Goal: Use online tool/utility: Utilize a website feature to perform a specific function

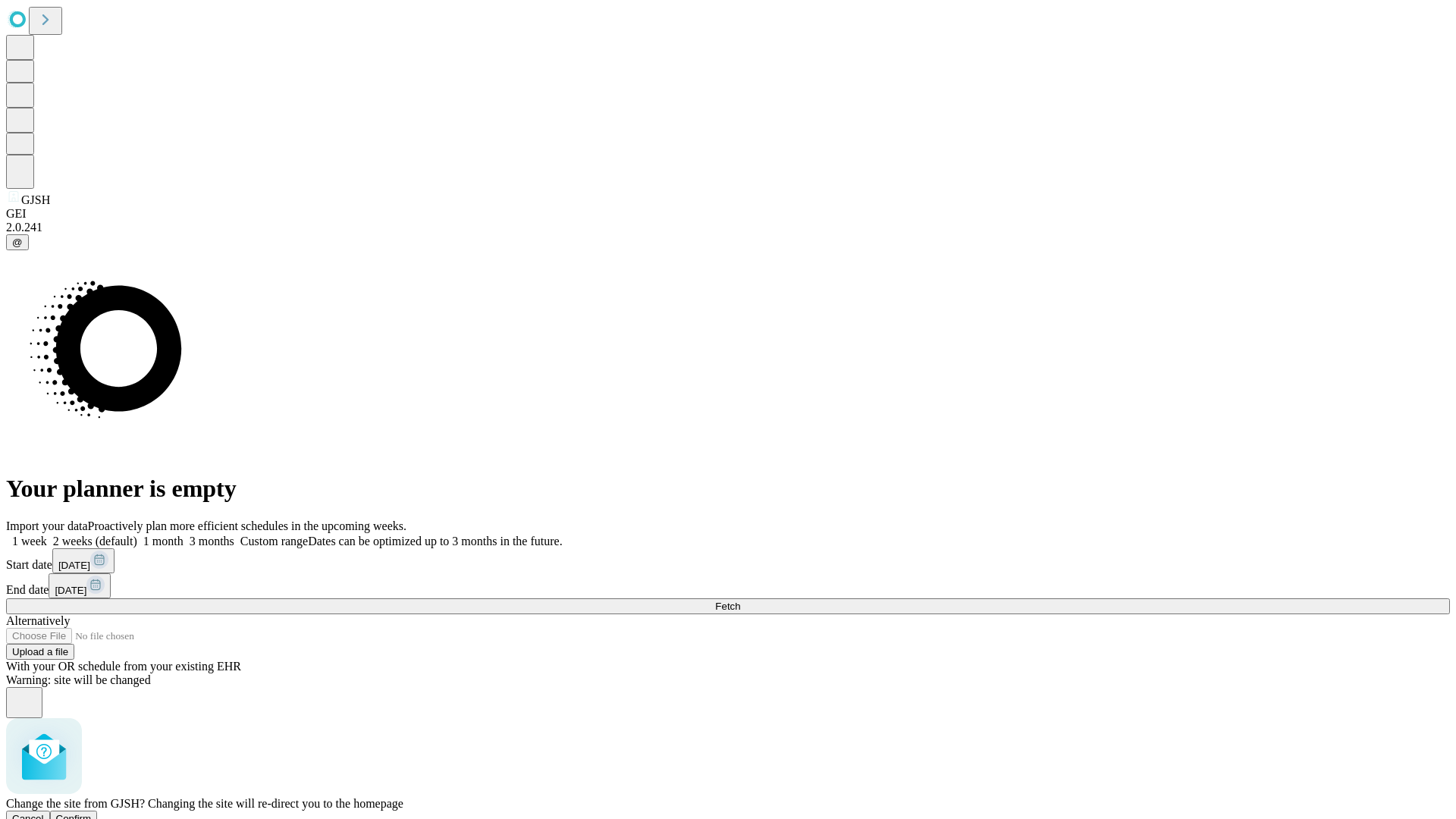
click at [92, 812] on span "Confirm" at bounding box center [74, 818] width 36 height 11
click at [47, 535] on label "1 week" at bounding box center [26, 541] width 41 height 13
click at [740, 601] on span "Fetch" at bounding box center [727, 606] width 25 height 11
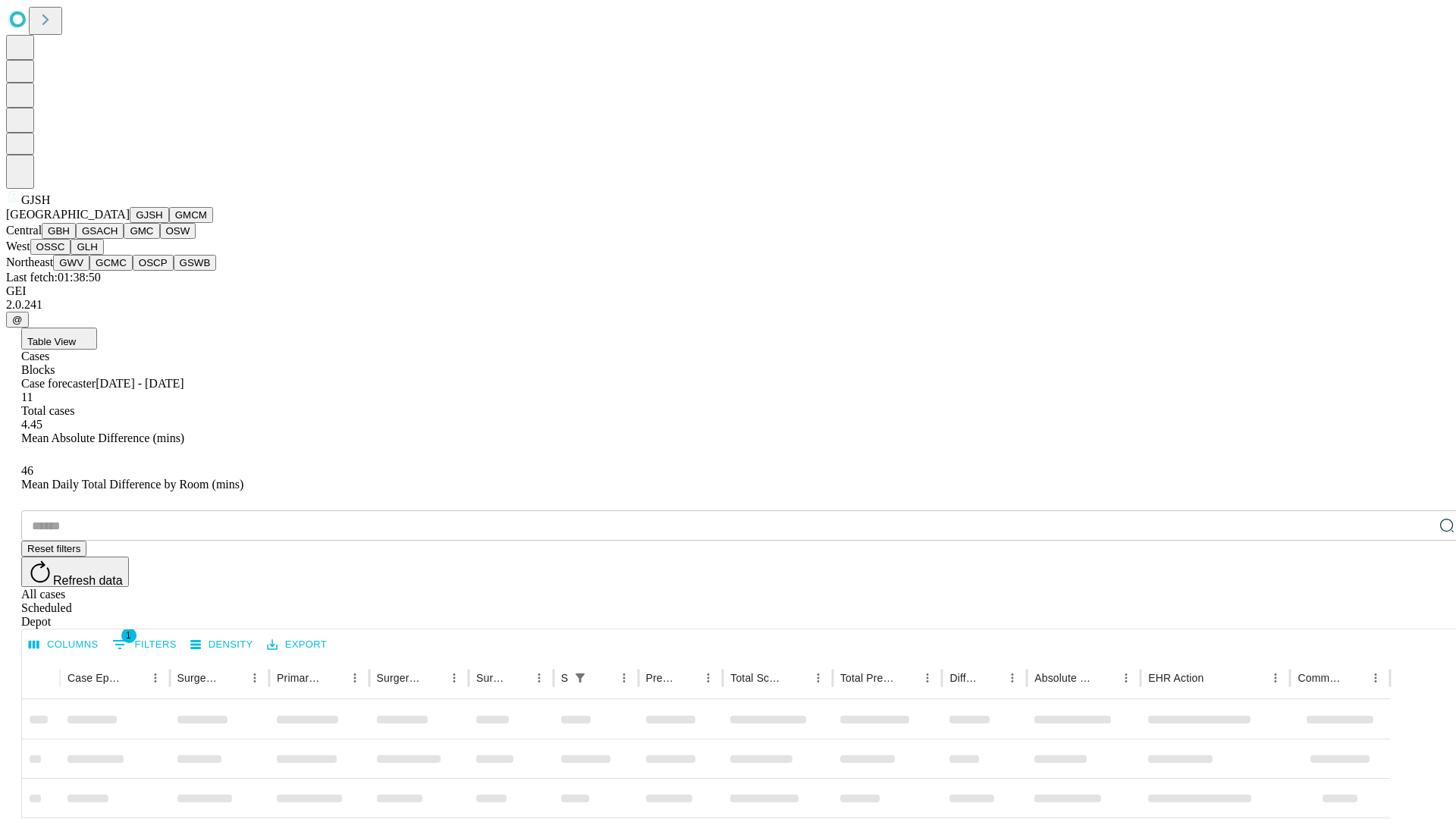
click at [169, 222] on button "GMCM" at bounding box center [191, 215] width 44 height 16
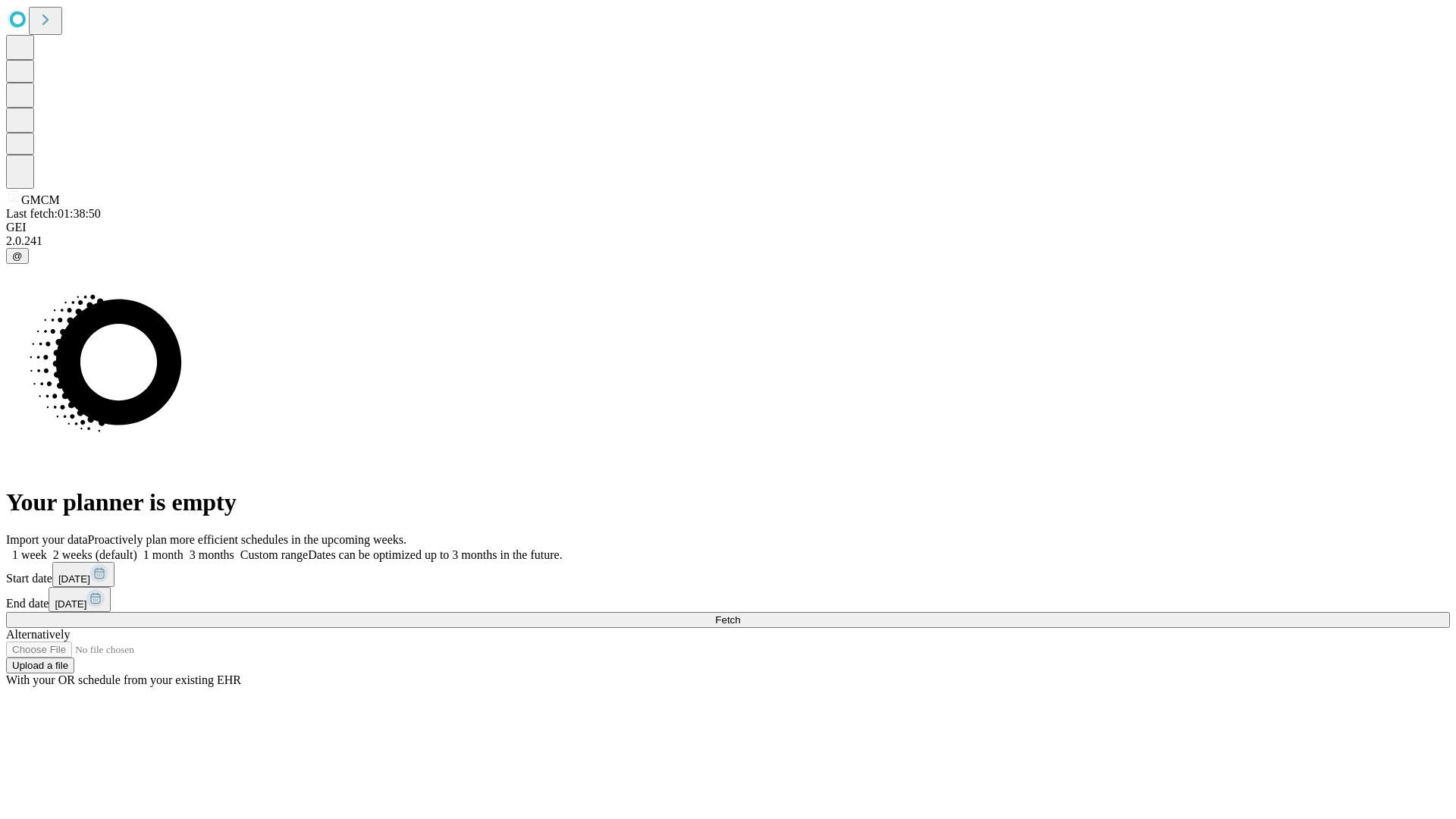
click at [47, 548] on label "1 week" at bounding box center [26, 554] width 41 height 13
click at [740, 614] on span "Fetch" at bounding box center [727, 619] width 25 height 11
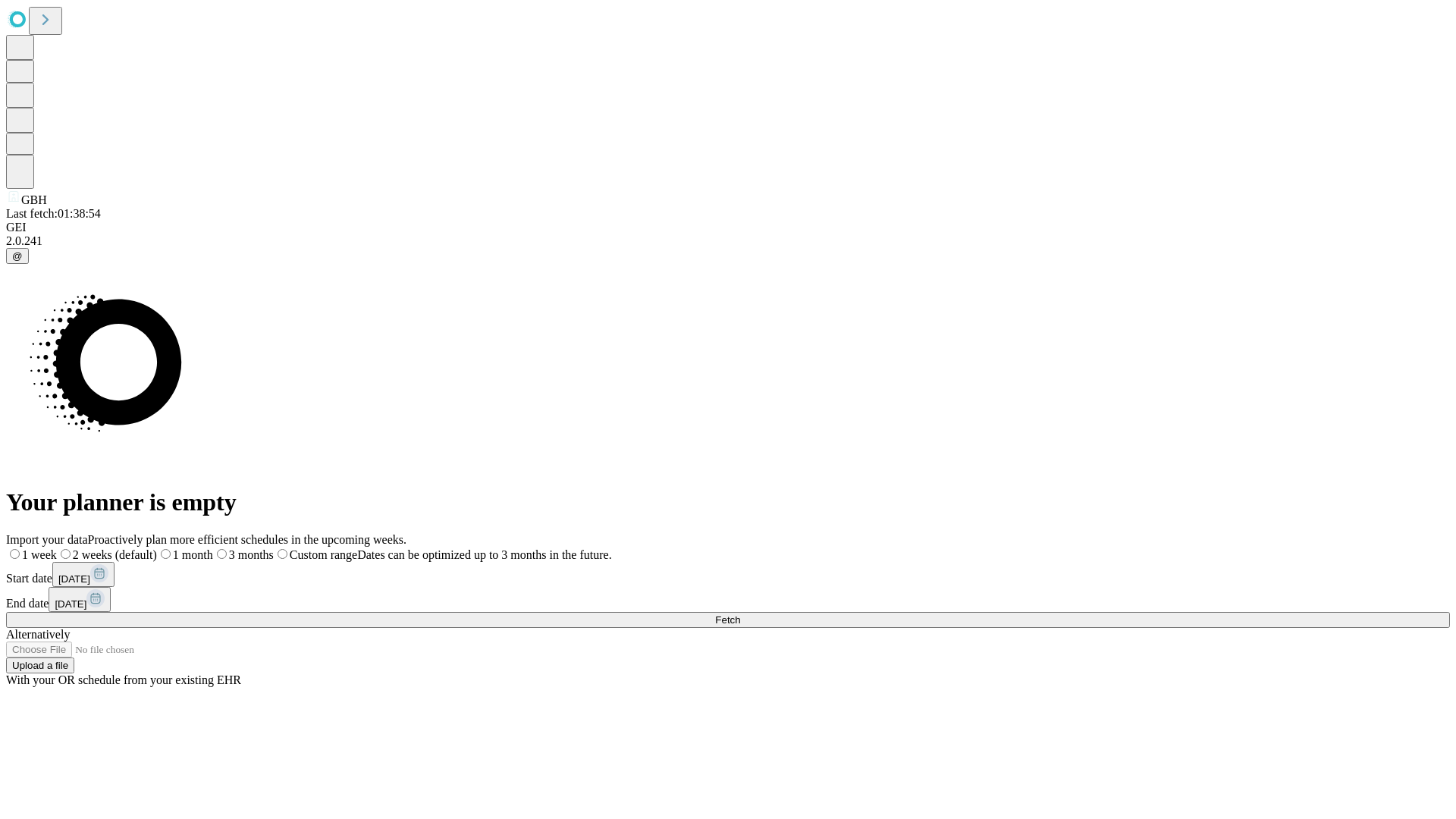
click at [57, 548] on label "1 week" at bounding box center [31, 554] width 51 height 13
click at [740, 614] on span "Fetch" at bounding box center [727, 619] width 25 height 11
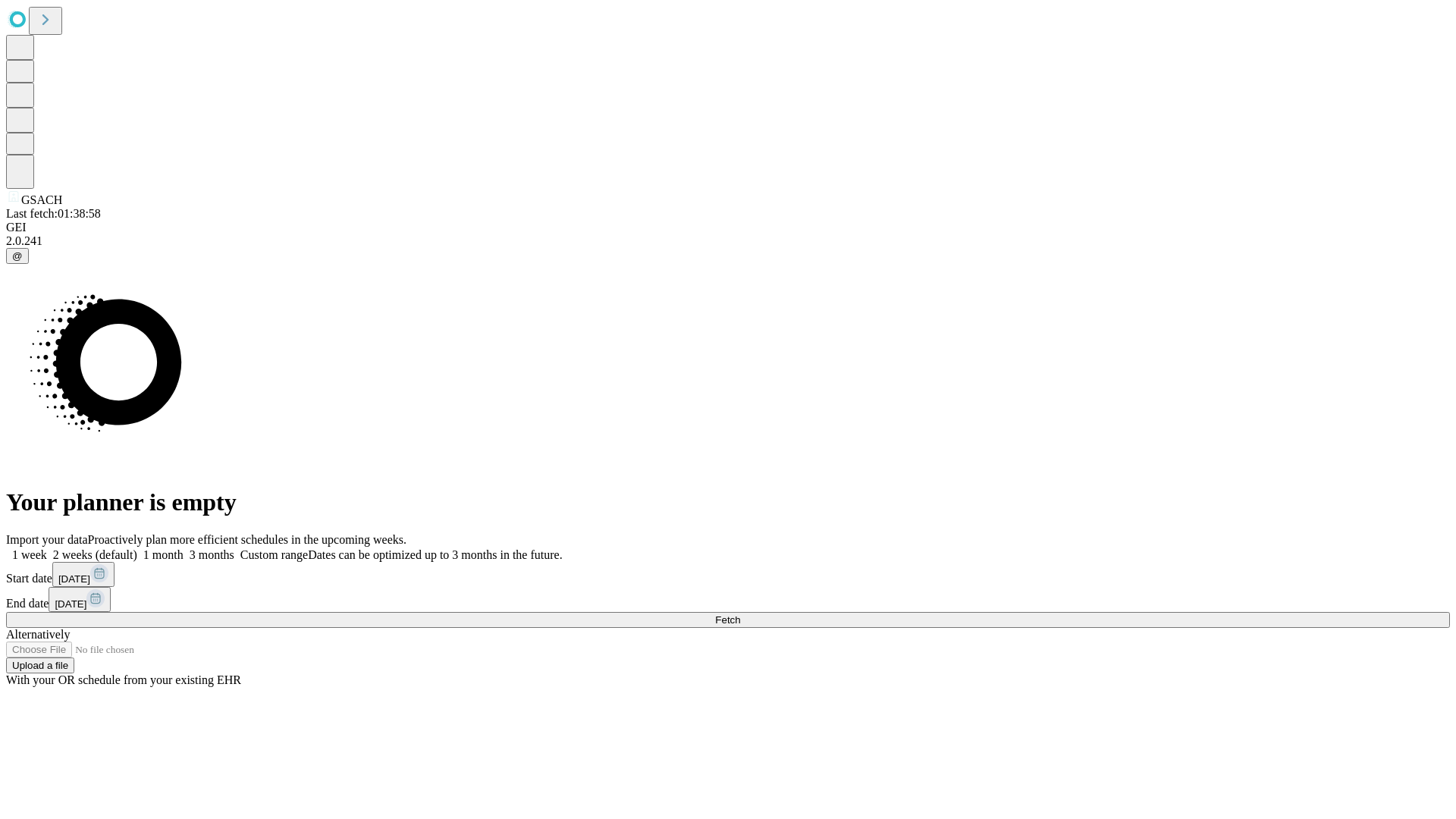
click at [47, 548] on label "1 week" at bounding box center [26, 554] width 41 height 13
click at [740, 614] on span "Fetch" at bounding box center [727, 619] width 25 height 11
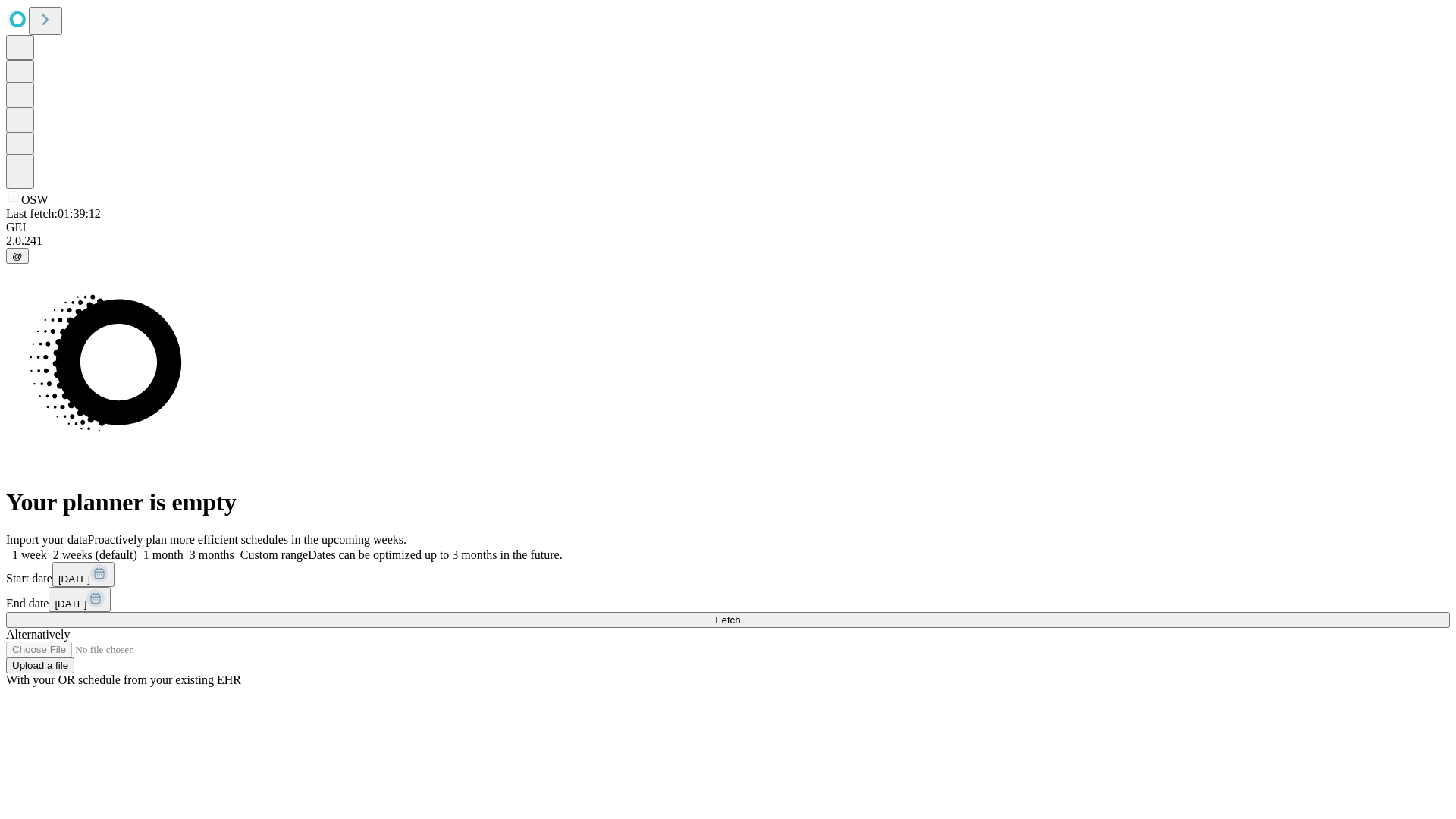
click at [47, 548] on label "1 week" at bounding box center [26, 554] width 41 height 13
click at [740, 614] on span "Fetch" at bounding box center [727, 619] width 25 height 11
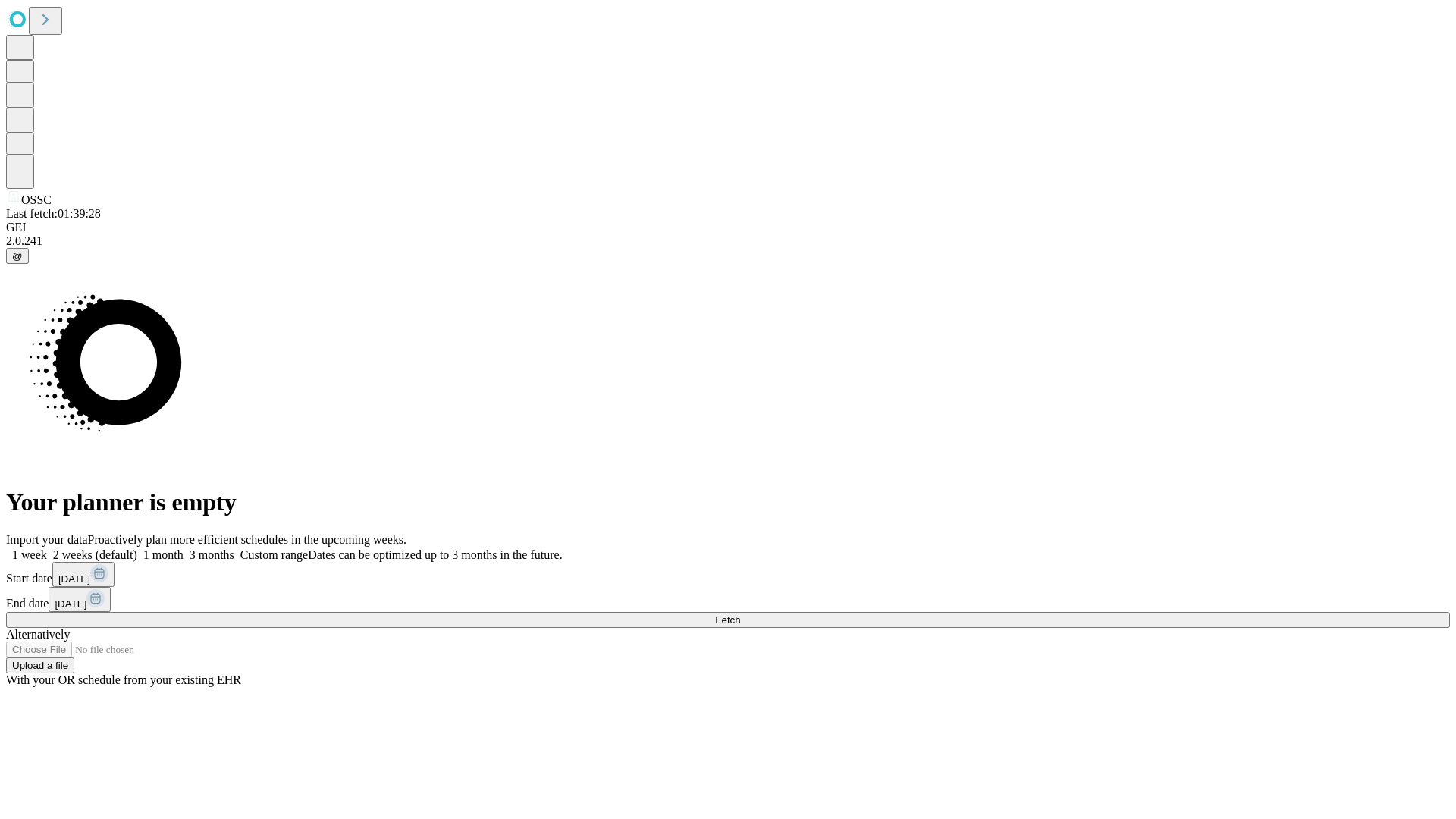
click at [47, 548] on label "1 week" at bounding box center [26, 554] width 41 height 13
click at [740, 614] on span "Fetch" at bounding box center [727, 619] width 25 height 11
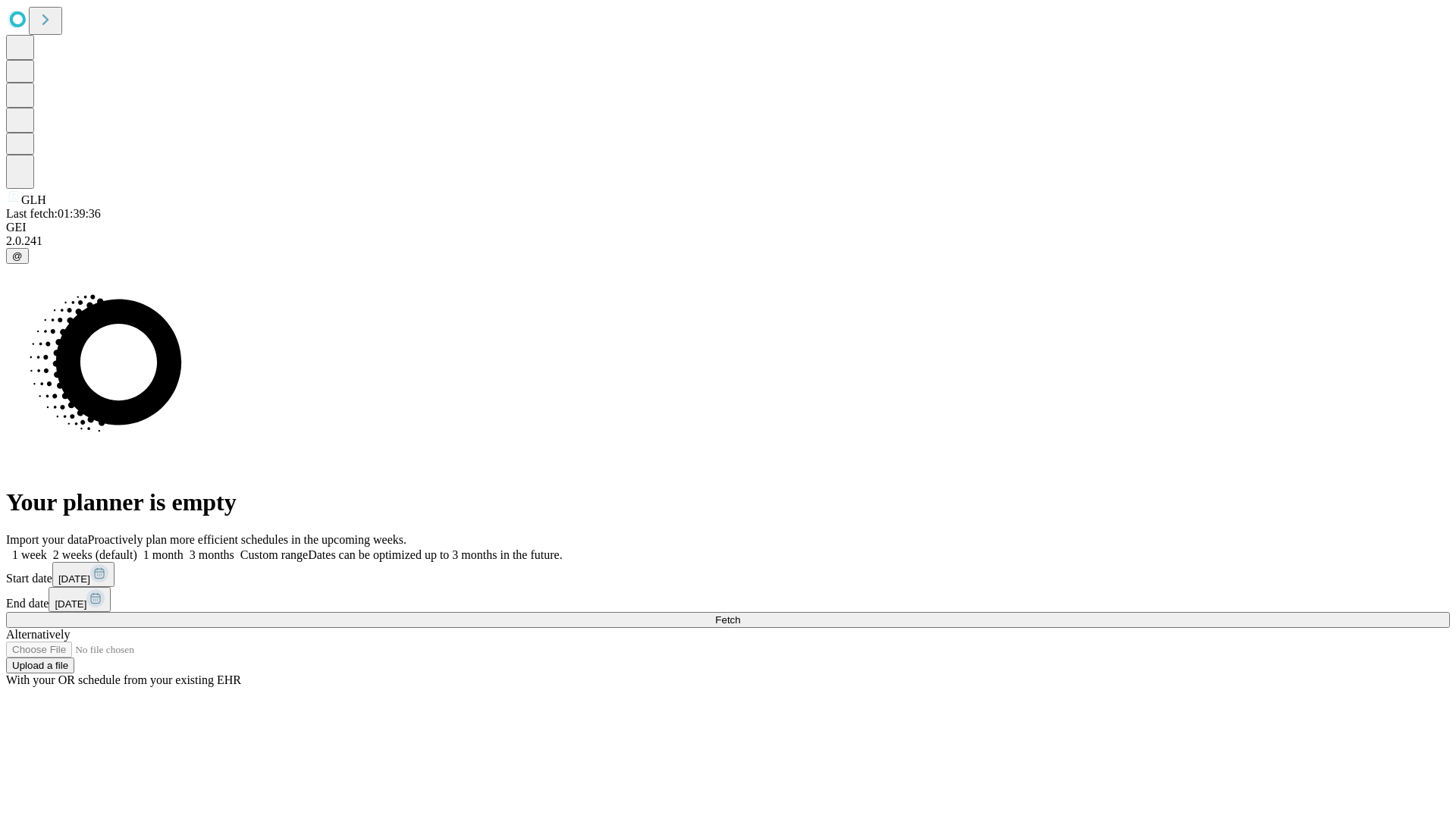
click at [47, 548] on label "1 week" at bounding box center [26, 554] width 41 height 13
click at [740, 614] on span "Fetch" at bounding box center [727, 619] width 25 height 11
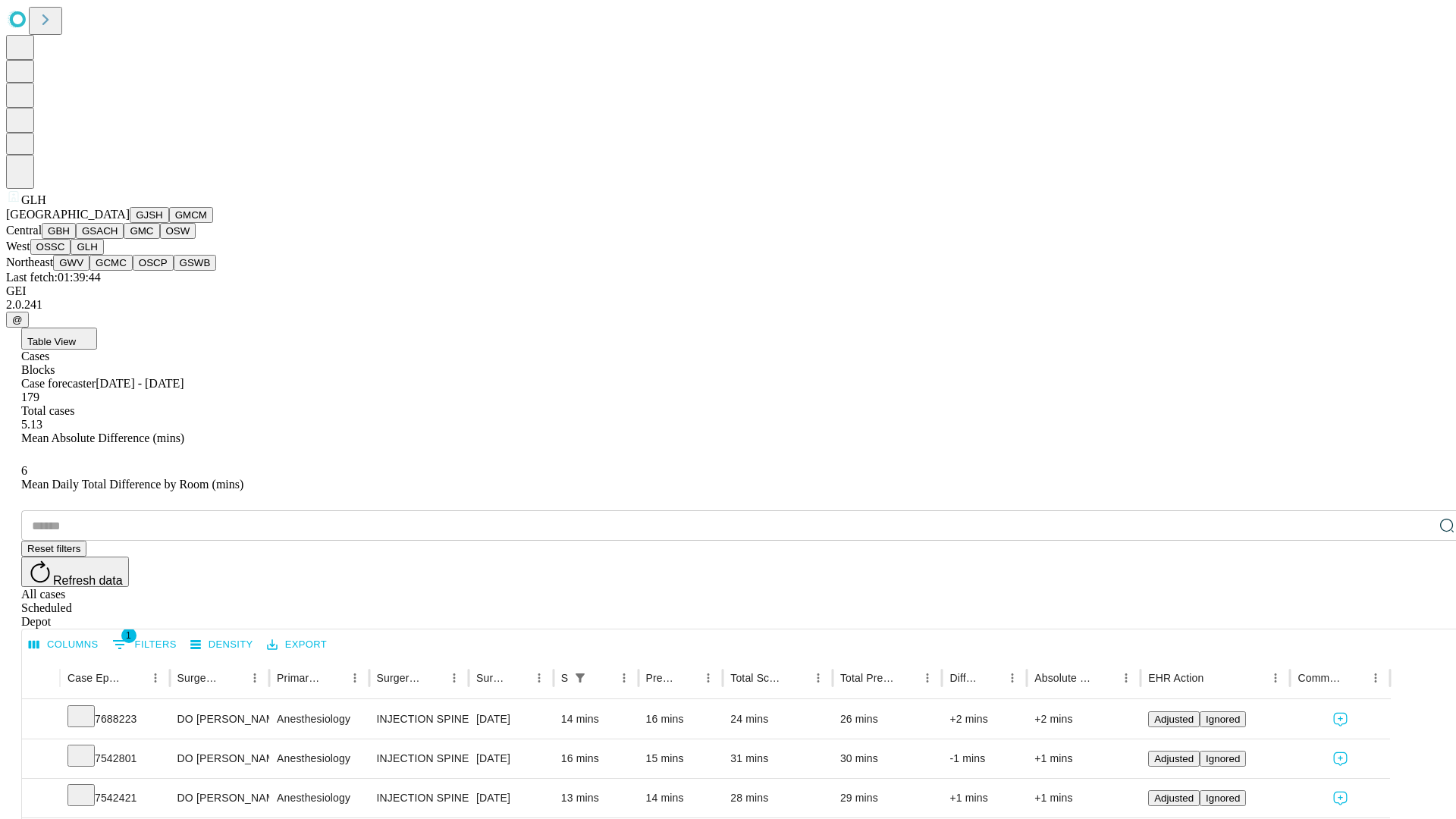
click at [90, 271] on button "GWV" at bounding box center [71, 263] width 37 height 16
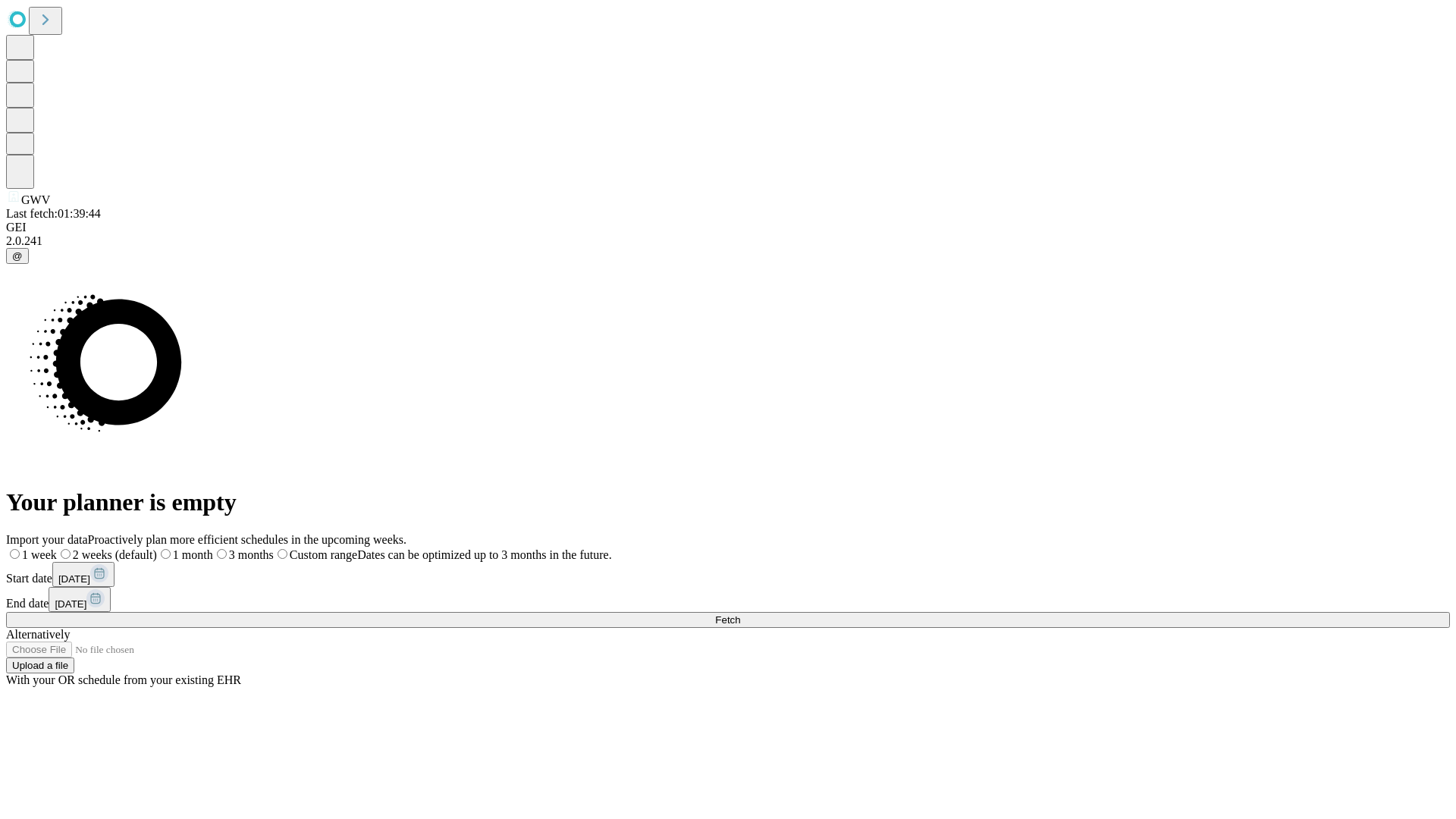
click at [57, 548] on label "1 week" at bounding box center [31, 554] width 51 height 13
click at [740, 614] on span "Fetch" at bounding box center [727, 619] width 25 height 11
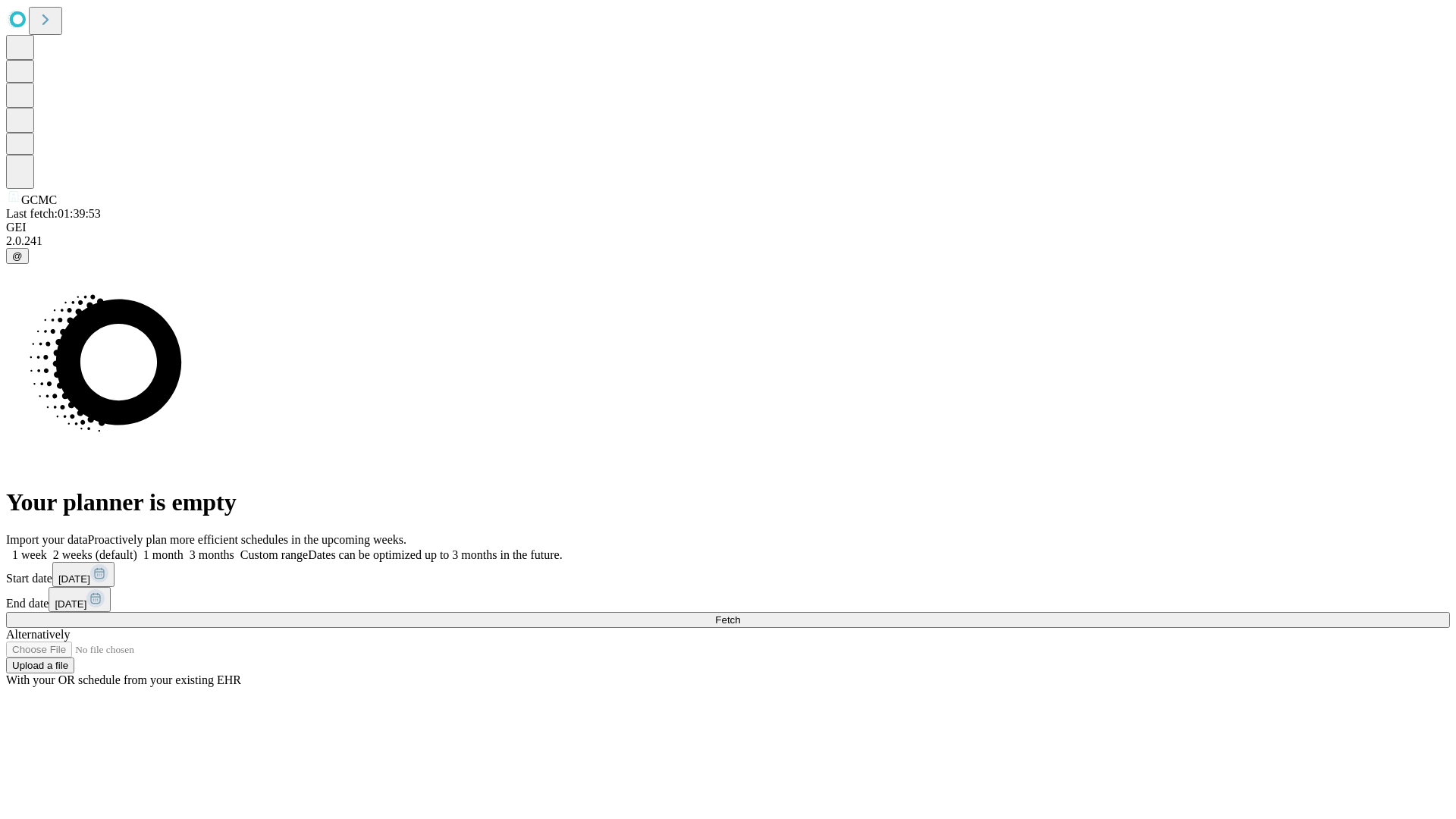
click at [740, 614] on span "Fetch" at bounding box center [727, 619] width 25 height 11
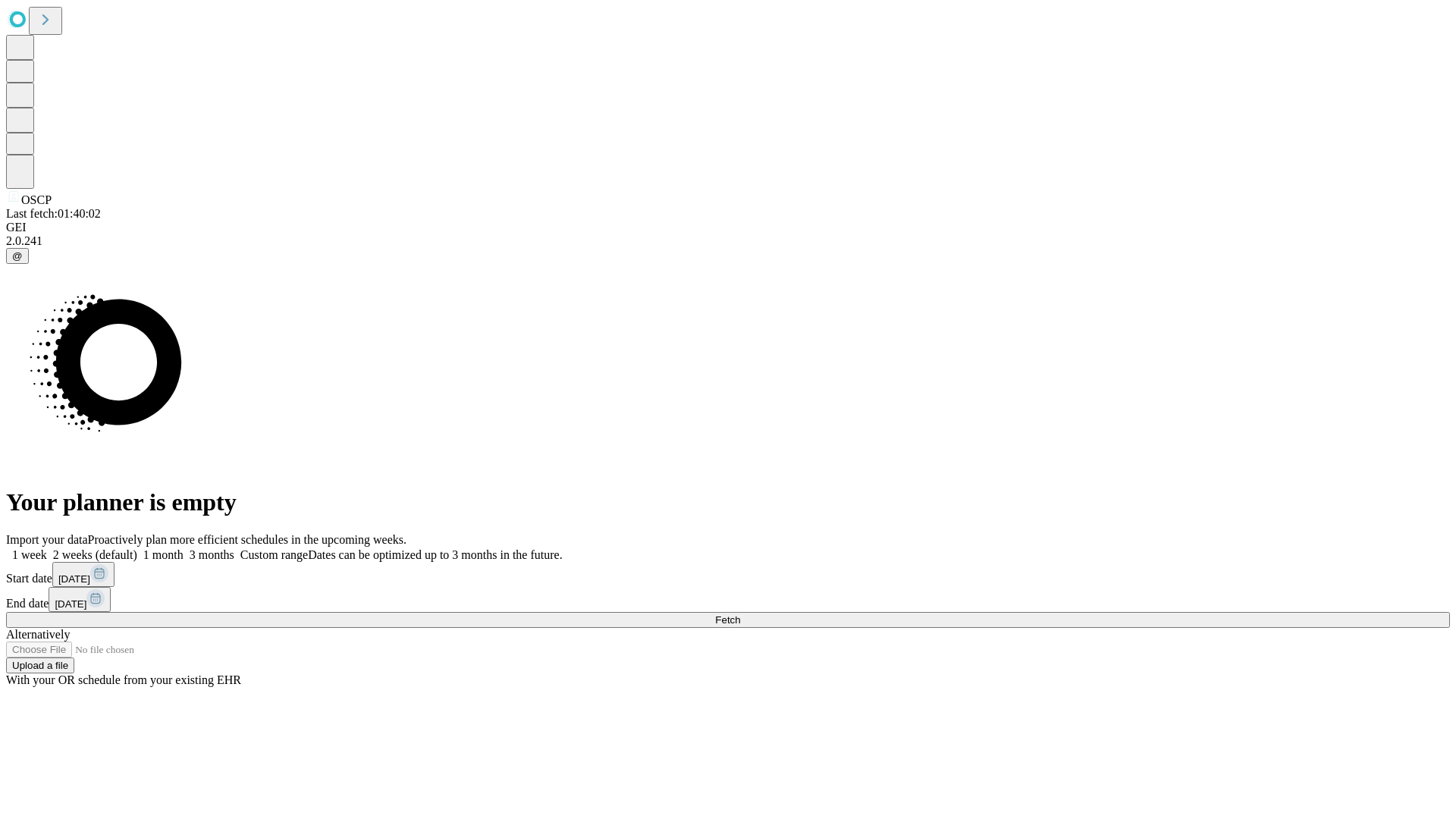
click at [47, 548] on label "1 week" at bounding box center [26, 554] width 41 height 13
click at [740, 614] on span "Fetch" at bounding box center [727, 619] width 25 height 11
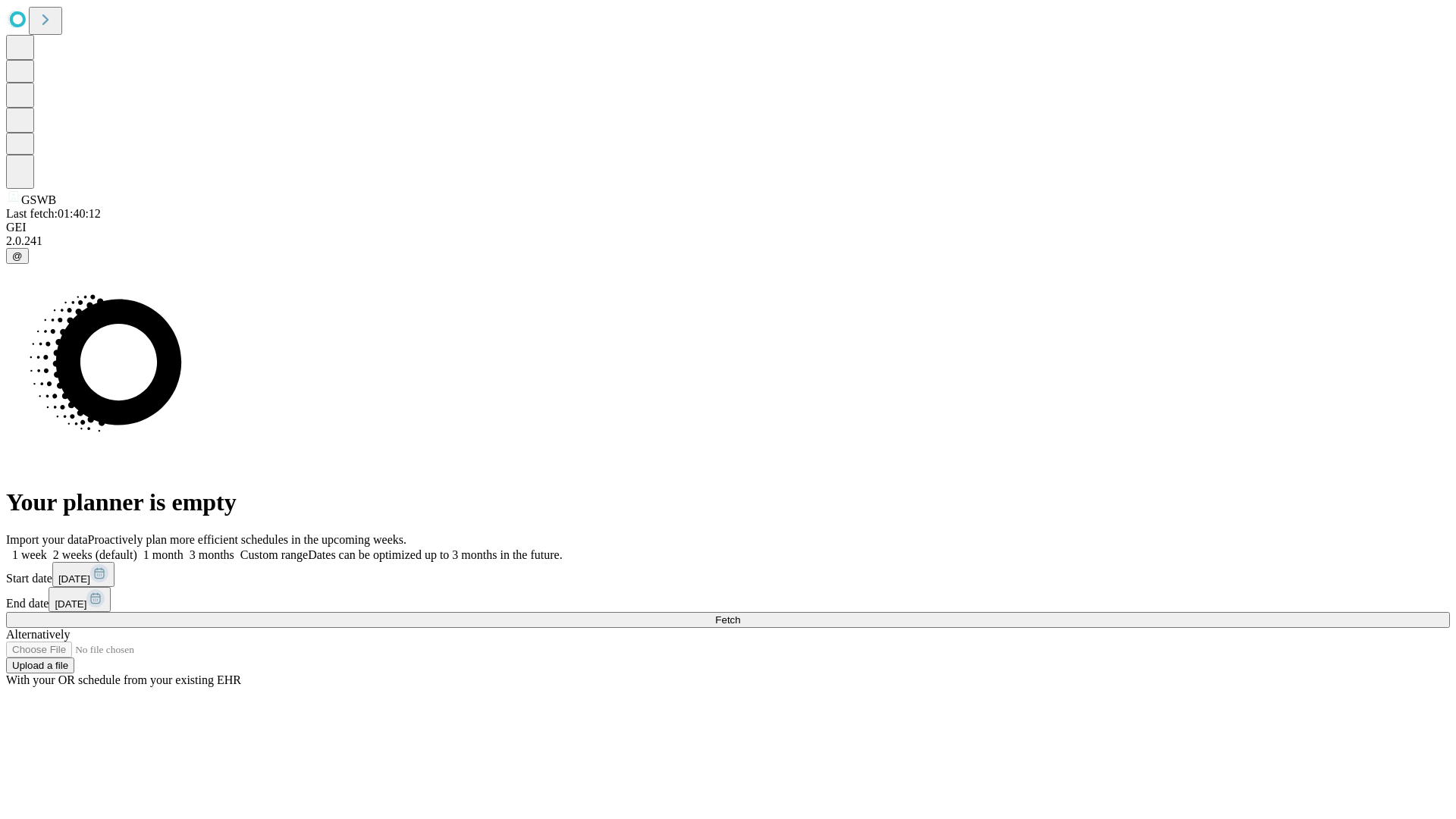
click at [740, 614] on span "Fetch" at bounding box center [727, 619] width 25 height 11
